Goal: Task Accomplishment & Management: Complete application form

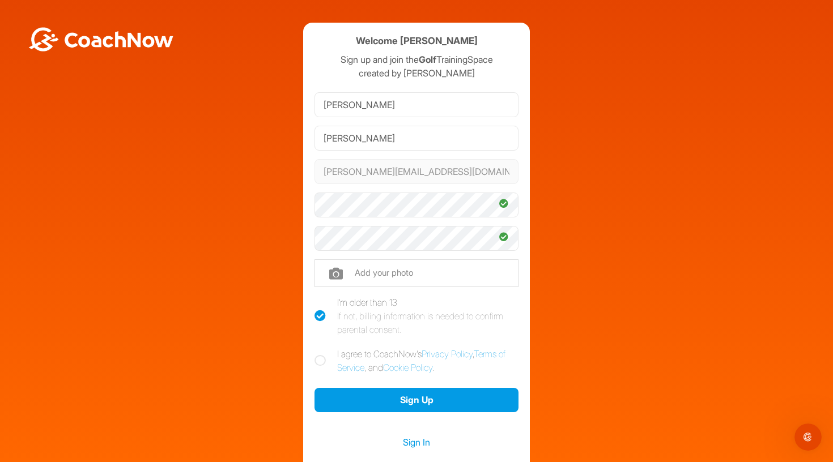
click at [390, 273] on input "file" at bounding box center [417, 273] width 204 height 27
type input "C:\fakepath\IMG_3102.jpeg"
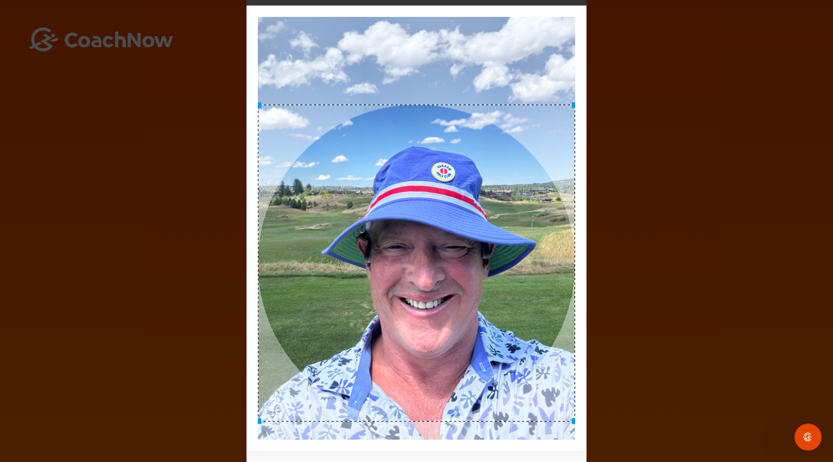
drag, startPoint x: 470, startPoint y: 247, endPoint x: 489, endPoint y: 282, distance: 39.6
click at [489, 282] on div at bounding box center [416, 262] width 317 height 317
click at [656, 181] on div "Adjust Your Picture ✕ Set Picture Cancel" at bounding box center [416, 231] width 833 height 462
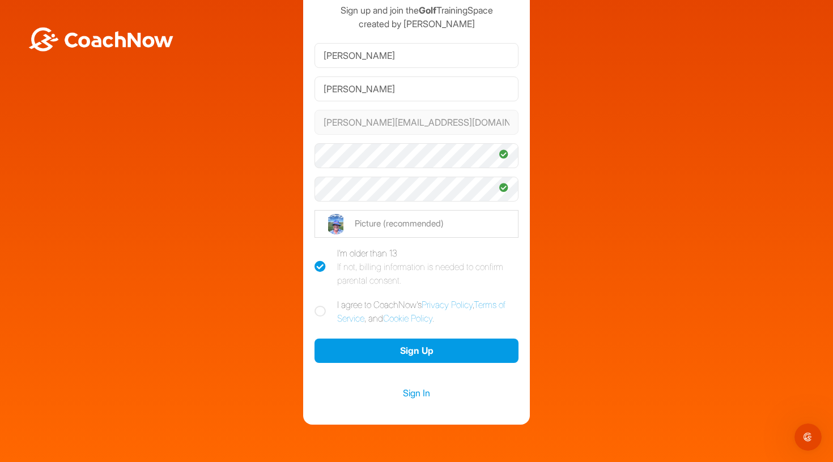
scroll to position [53, 0]
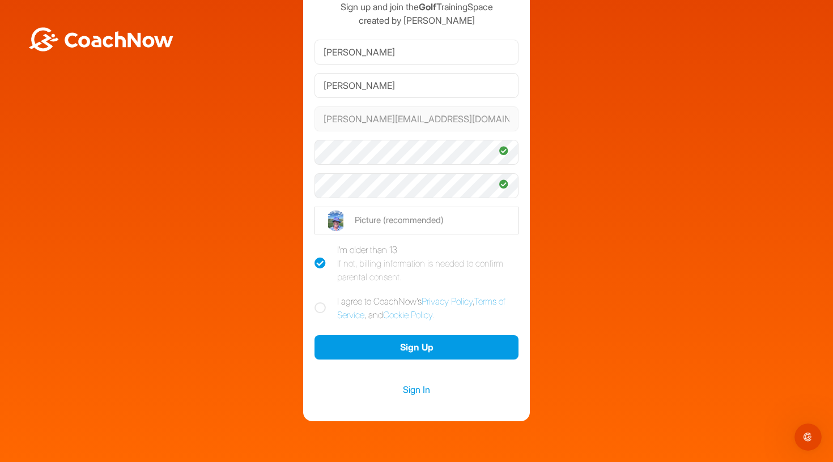
click at [317, 307] on icon at bounding box center [320, 308] width 11 height 11
click at [317, 302] on input "I agree to CoachNow's Privacy Policy , Terms of Service , and Cookie Policy ." at bounding box center [318, 298] width 7 height 7
checkbox input "true"
click at [317, 262] on icon at bounding box center [320, 263] width 11 height 11
click at [317, 250] on input "I'm older than 13 If not, billing information is needed to confirm parental con…" at bounding box center [318, 246] width 7 height 7
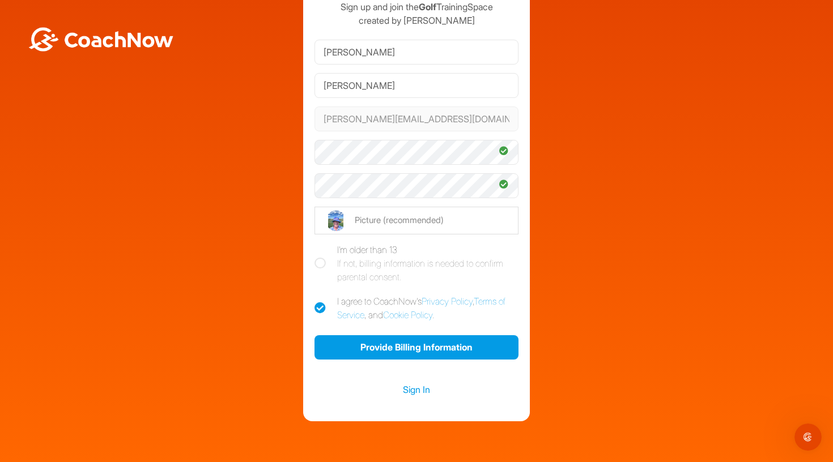
click at [317, 262] on icon at bounding box center [320, 263] width 11 height 11
click at [317, 250] on input "I'm older than 13 If not, billing information is needed to confirm parental con…" at bounding box center [318, 246] width 7 height 7
checkbox input "true"
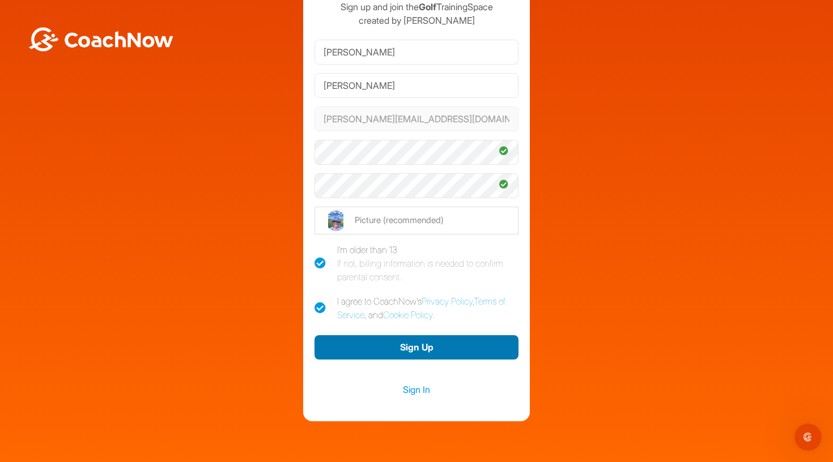
click at [396, 350] on button "Sign Up" at bounding box center [417, 347] width 204 height 24
click at [461, 350] on button "Sign Up" at bounding box center [417, 347] width 204 height 24
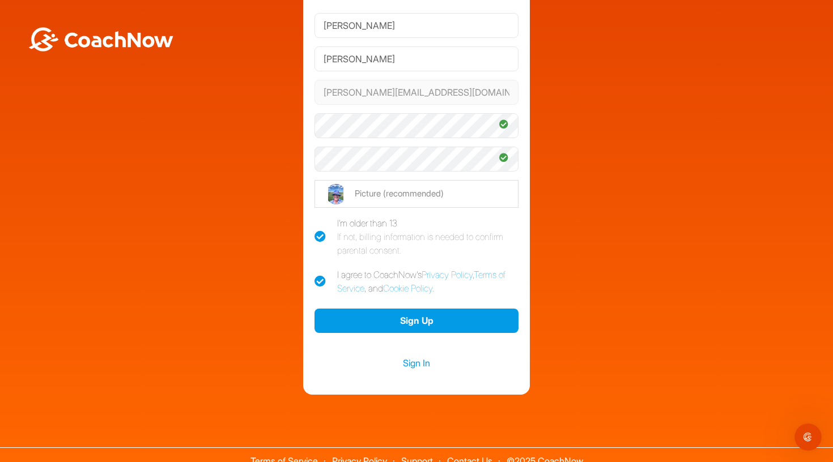
scroll to position [63, 0]
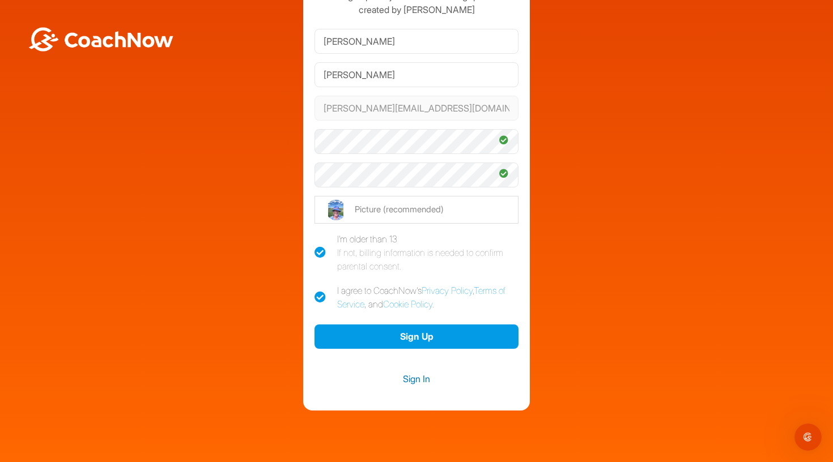
click at [433, 381] on link "Sign In" at bounding box center [417, 379] width 204 height 15
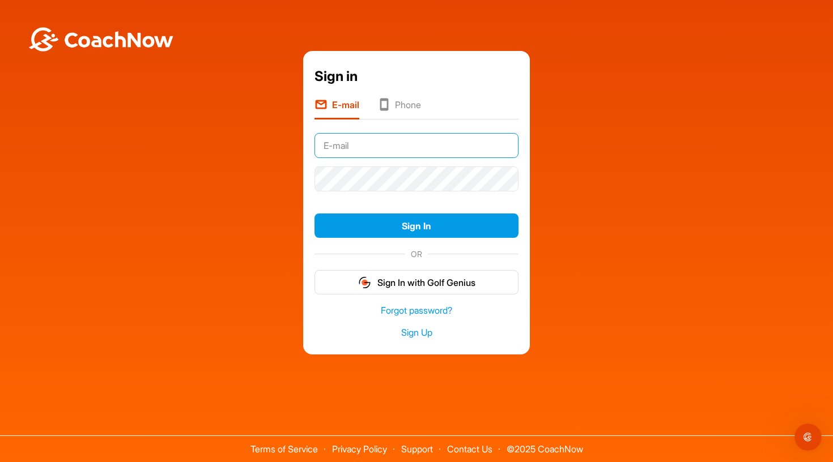
type input "[PERSON_NAME][EMAIL_ADDRESS][DOMAIN_NAME]"
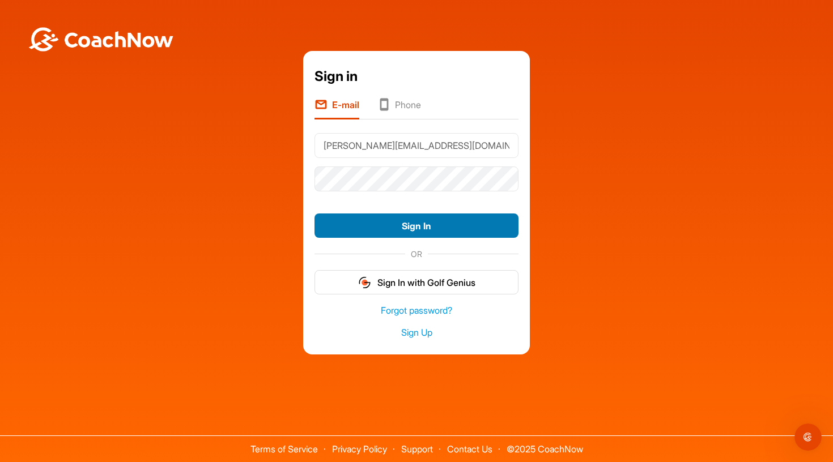
click at [402, 233] on button "Sign In" at bounding box center [417, 226] width 204 height 24
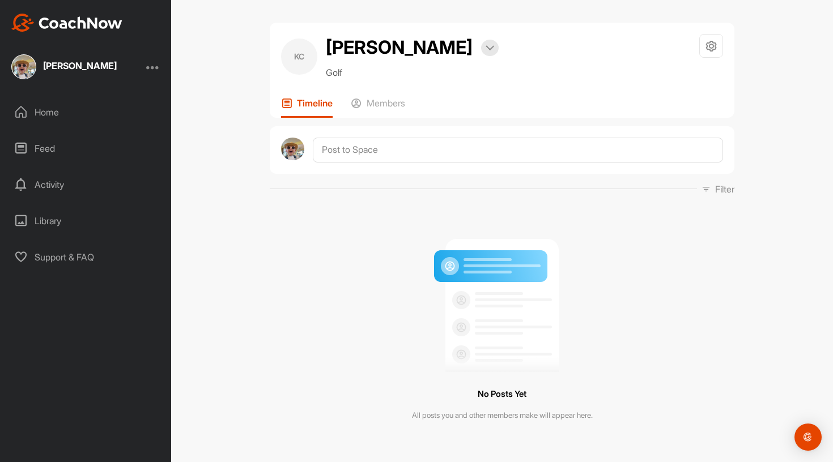
click at [69, 117] on div "Home" at bounding box center [86, 112] width 160 height 28
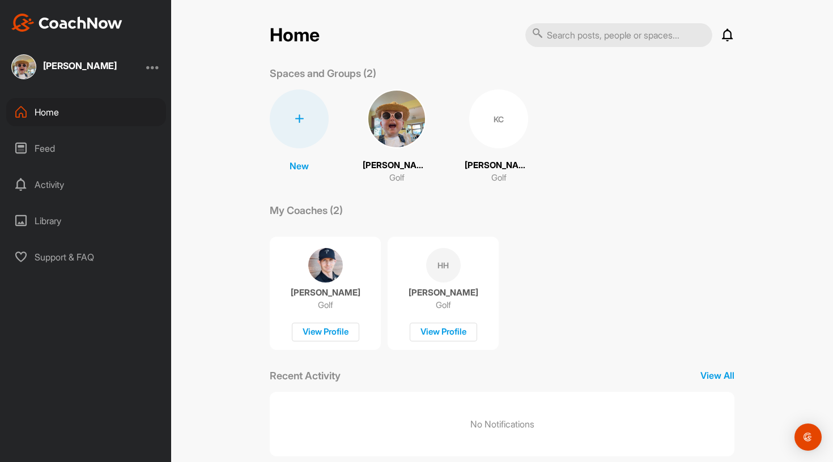
click at [439, 288] on p "[PERSON_NAME]" at bounding box center [444, 292] width 70 height 11
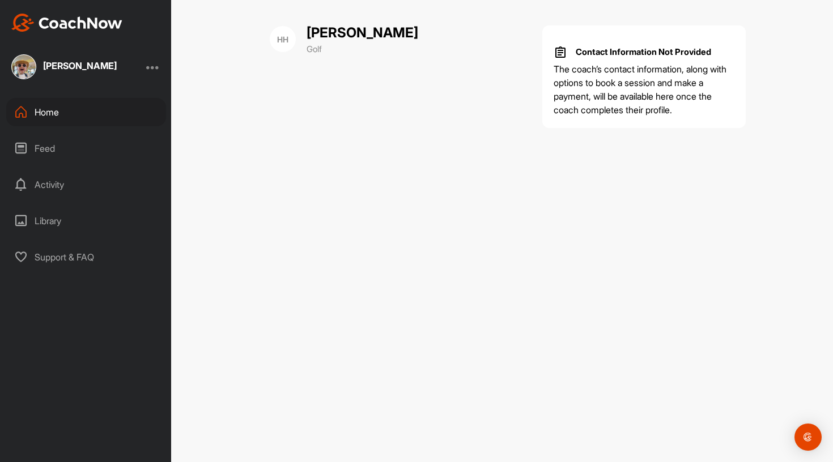
click at [45, 143] on div "Feed" at bounding box center [86, 148] width 160 height 28
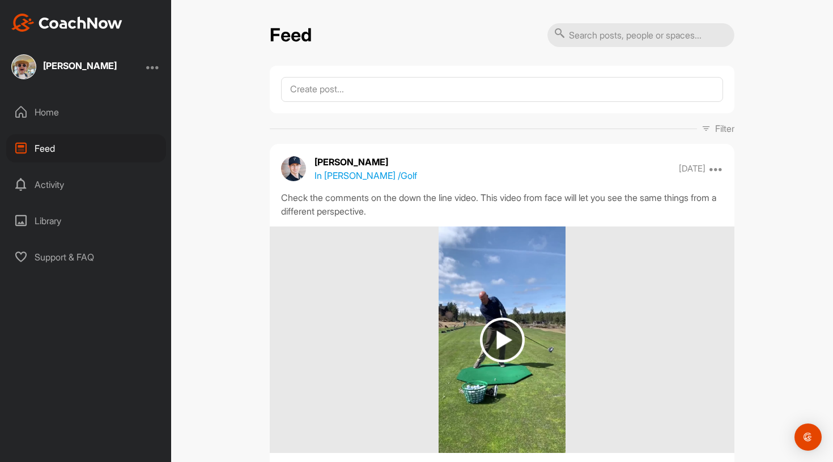
click at [67, 66] on div "[PERSON_NAME]" at bounding box center [80, 65] width 74 height 9
click at [45, 109] on div "Home" at bounding box center [86, 112] width 160 height 28
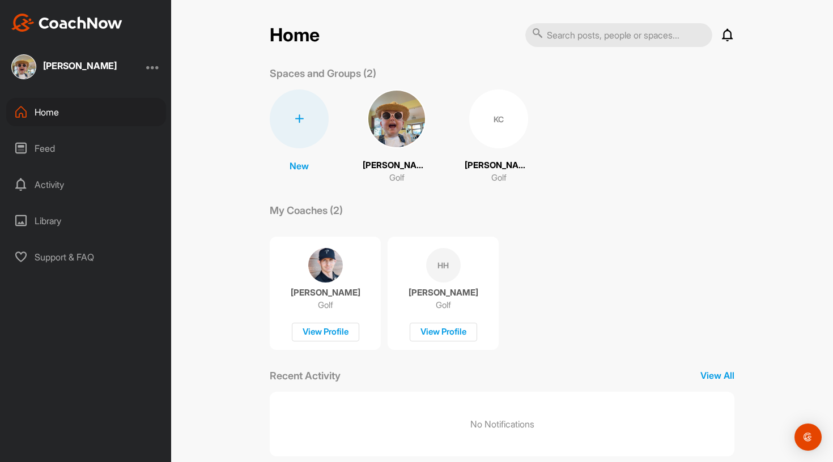
click at [442, 283] on div "[PERSON_NAME] Golf View Profile" at bounding box center [443, 293] width 111 height 113
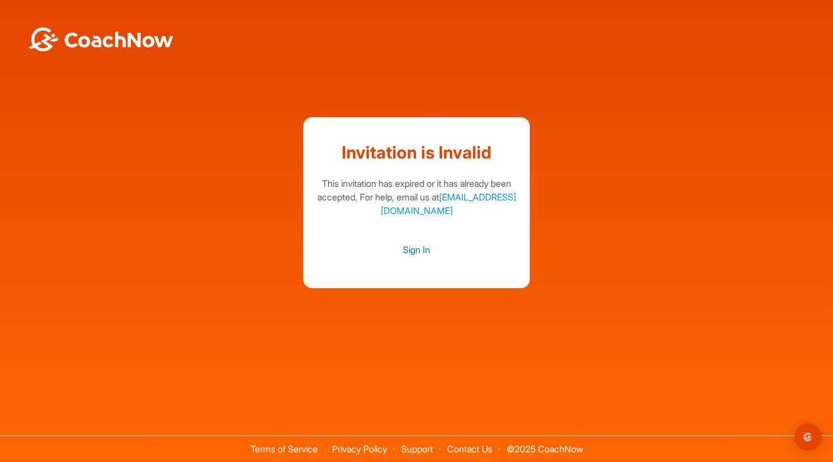
click at [415, 253] on link "Sign In" at bounding box center [417, 250] width 204 height 15
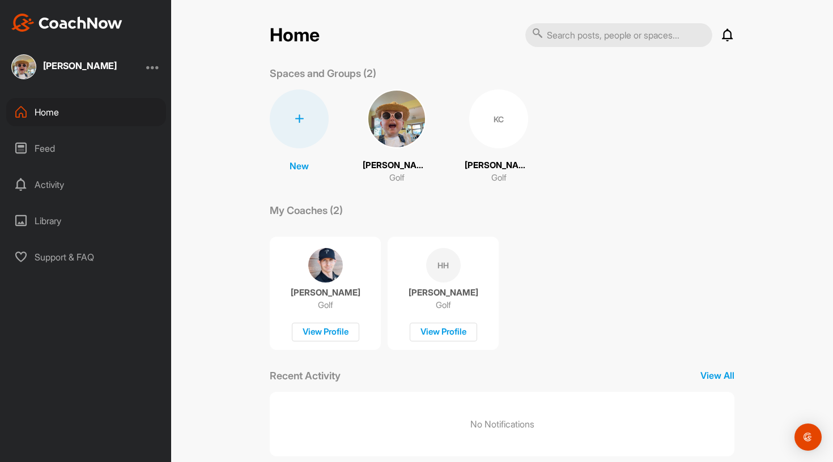
click at [495, 134] on div "KC" at bounding box center [498, 119] width 59 height 59
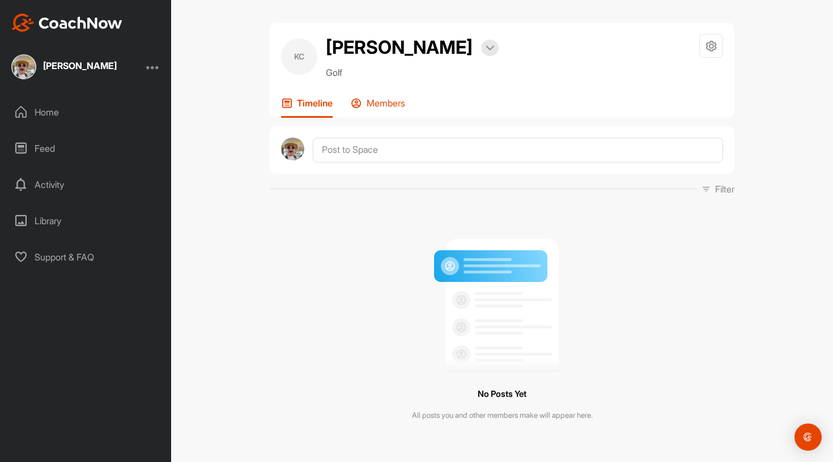
click at [377, 107] on p "Members" at bounding box center [386, 102] width 39 height 11
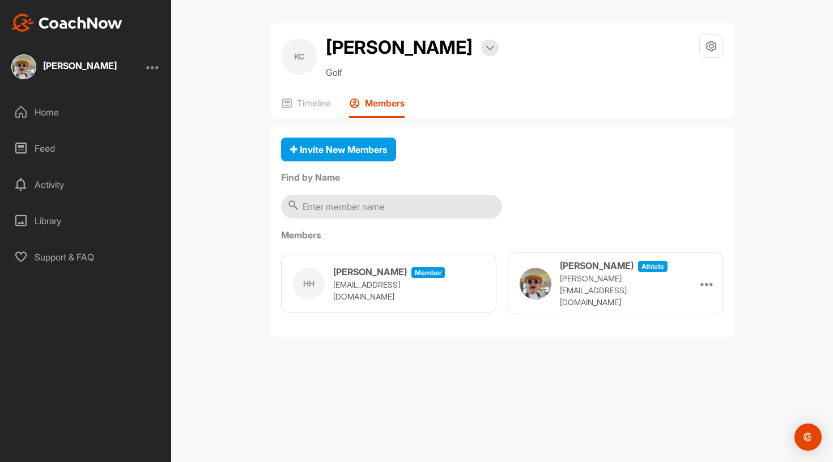
click at [381, 284] on p "[EMAIL_ADDRESS][DOMAIN_NAME]" at bounding box center [389, 291] width 113 height 24
click at [375, 279] on h3 "[PERSON_NAME]" at bounding box center [370, 272] width 74 height 14
click at [58, 193] on div "Activity" at bounding box center [86, 185] width 160 height 28
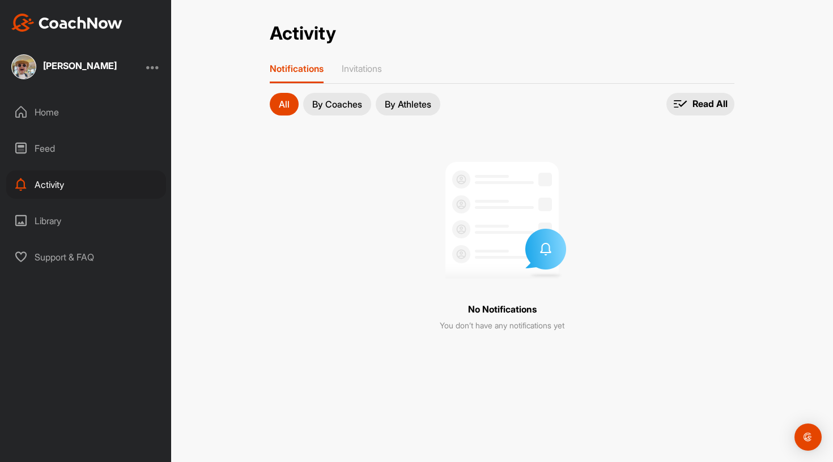
click at [341, 111] on button "By Coaches" at bounding box center [337, 104] width 68 height 23
click at [422, 102] on p "By Athletes" at bounding box center [408, 104] width 46 height 9
click at [45, 222] on div "Library" at bounding box center [86, 221] width 160 height 28
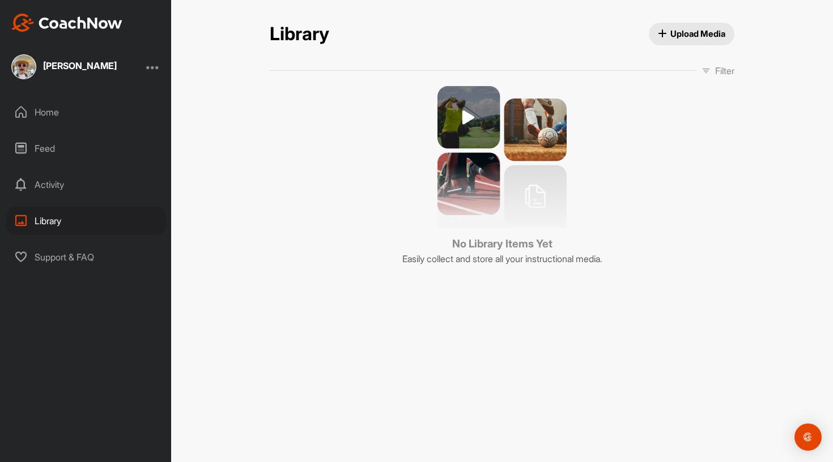
click at [39, 146] on div "Feed" at bounding box center [86, 148] width 160 height 28
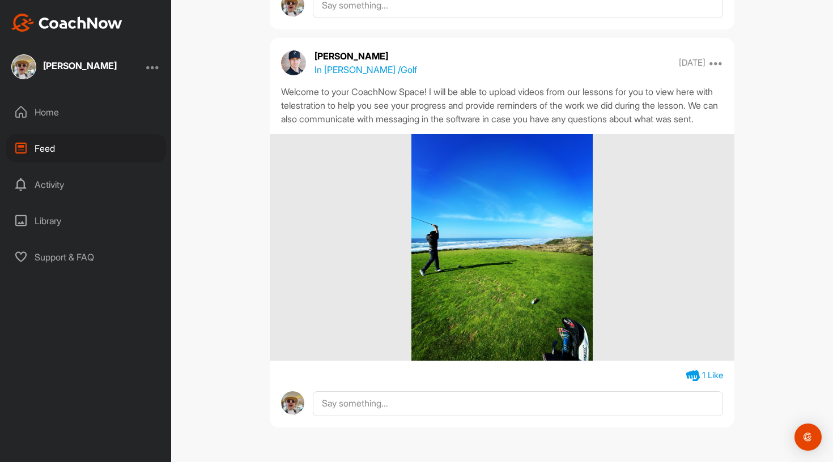
scroll to position [5662, 0]
click at [45, 126] on div "Home" at bounding box center [86, 112] width 160 height 28
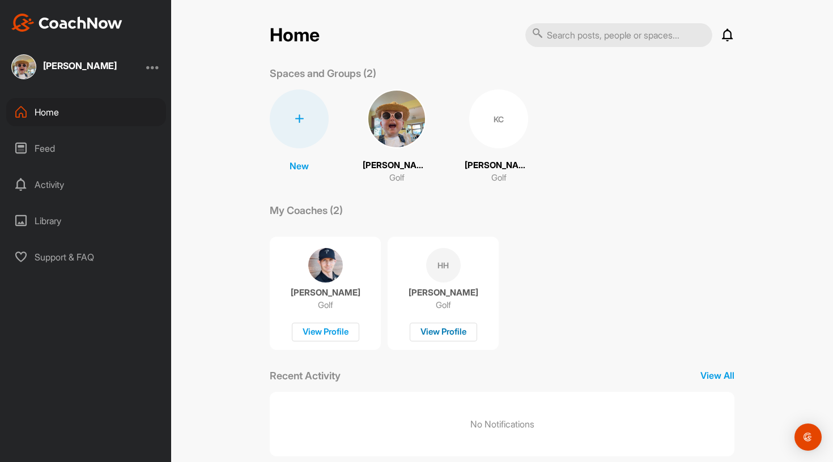
click at [443, 333] on div "View Profile" at bounding box center [443, 332] width 67 height 19
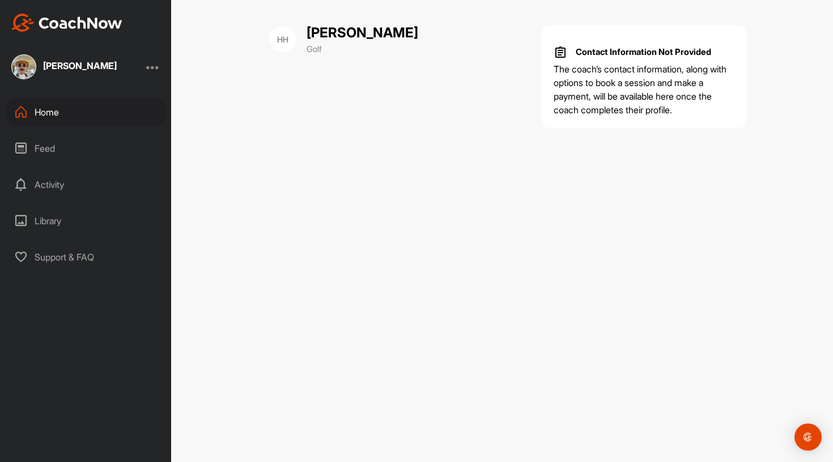
click at [66, 119] on div "Home" at bounding box center [86, 112] width 160 height 28
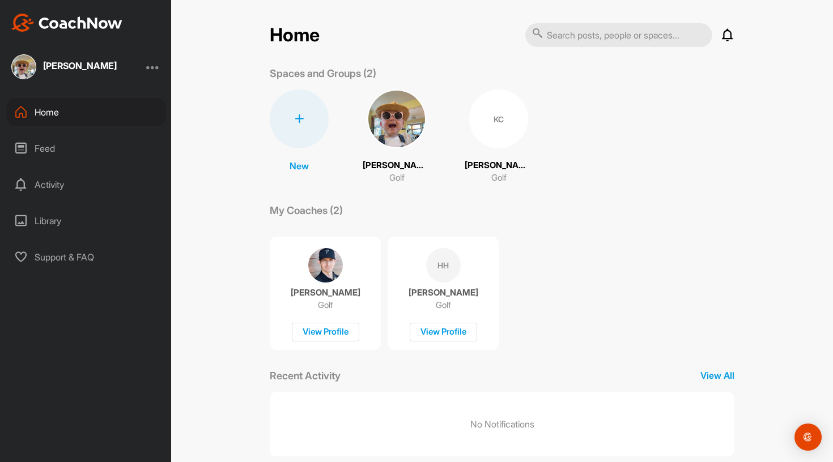
click at [384, 125] on img at bounding box center [396, 119] width 59 height 59
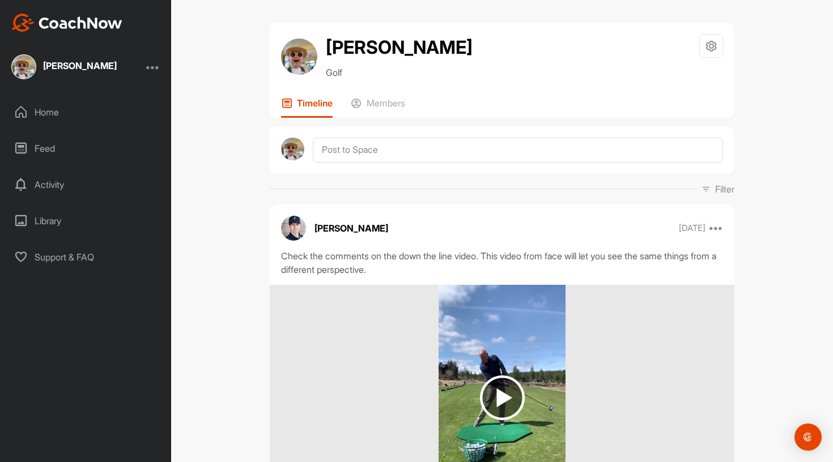
click at [78, 77] on div "[PERSON_NAME]" at bounding box center [63, 66] width 105 height 25
click at [35, 114] on div "Home" at bounding box center [86, 112] width 160 height 28
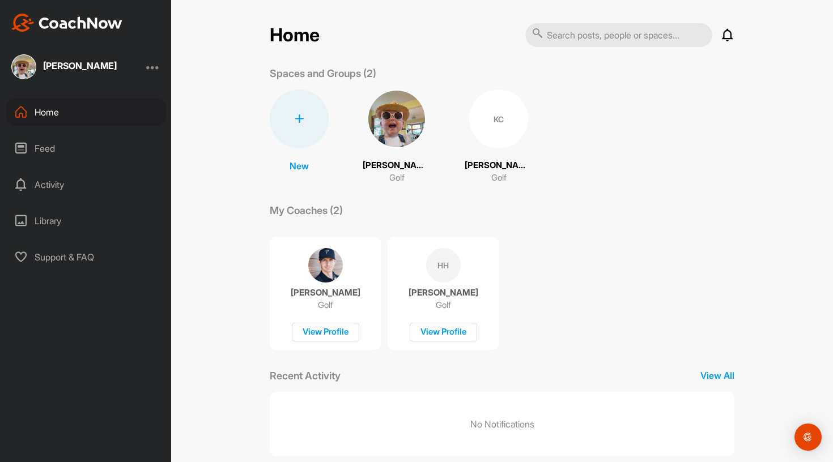
click at [487, 128] on div "KC" at bounding box center [498, 119] width 59 height 59
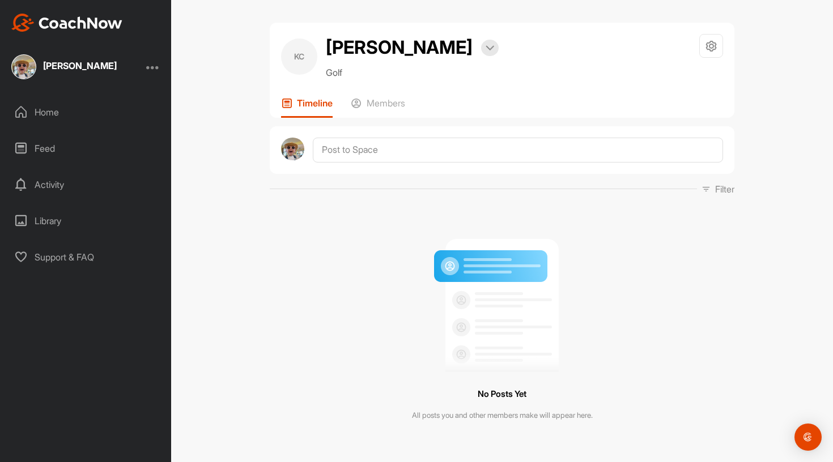
click at [470, 268] on img at bounding box center [502, 301] width 142 height 142
